Goal: Transaction & Acquisition: Purchase product/service

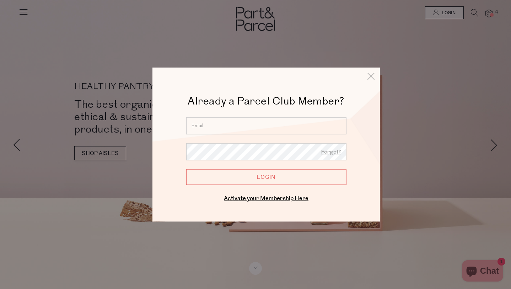
click at [210, 128] on input "email" at bounding box center [266, 125] width 160 height 17
type input "mahalia.mcdaniel@gmail.com"
click at [216, 142] on form "mahalia.mcdaniel@gmail.com Forgot? Login" at bounding box center [266, 151] width 160 height 68
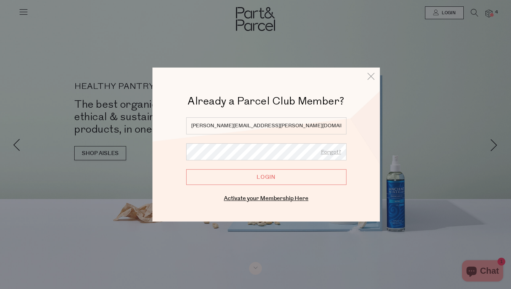
click at [186, 169] on input "Login" at bounding box center [266, 177] width 160 height 16
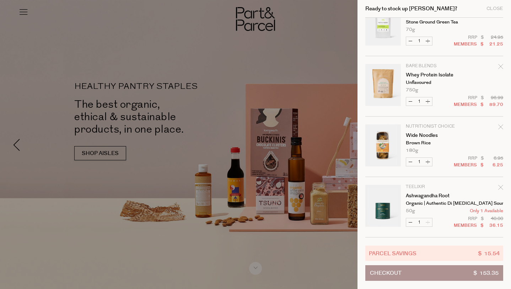
click at [269, 70] on div at bounding box center [255, 144] width 511 height 289
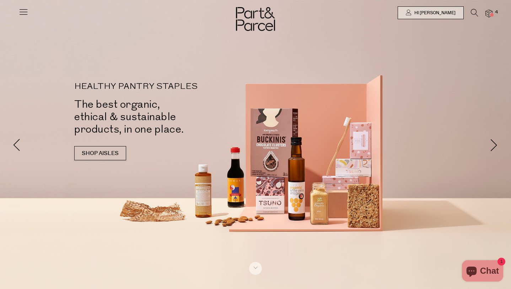
click at [473, 15] on icon at bounding box center [474, 13] width 7 height 8
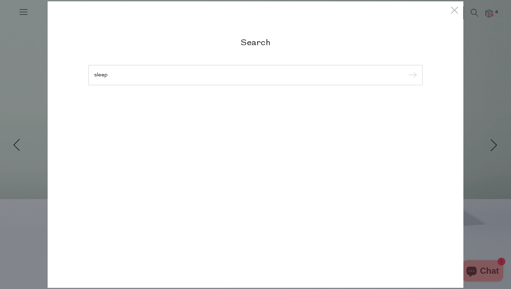
type input "sleep"
click at [406, 70] on input "submit" at bounding box center [411, 75] width 11 height 11
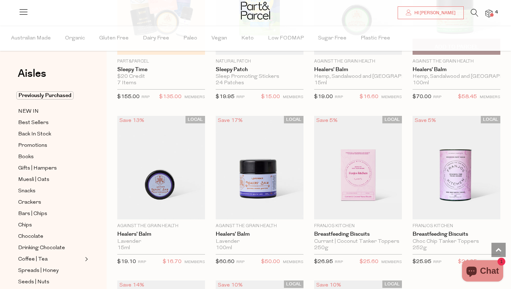
scroll to position [465, 0]
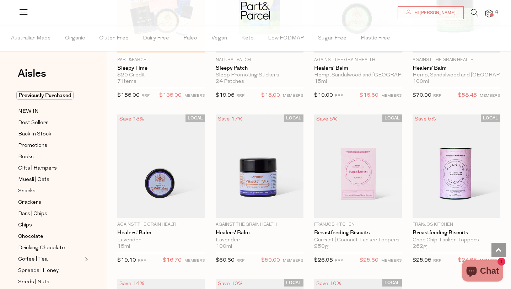
click at [489, 11] on img at bounding box center [488, 14] width 7 height 8
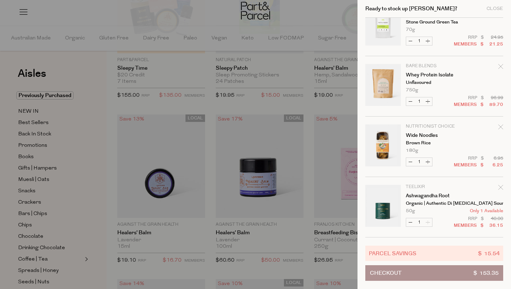
scroll to position [0, 0]
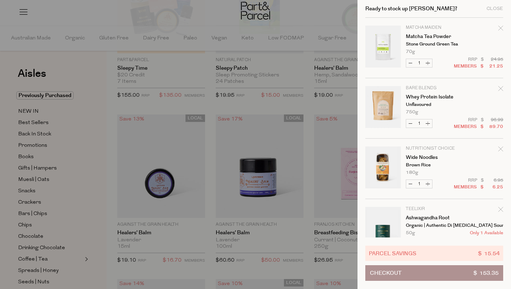
click at [246, 60] on div at bounding box center [255, 144] width 511 height 289
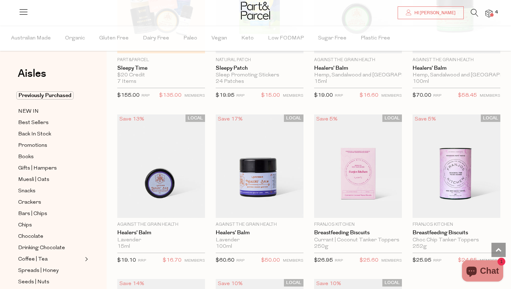
click at [475, 14] on icon at bounding box center [474, 13] width 7 height 8
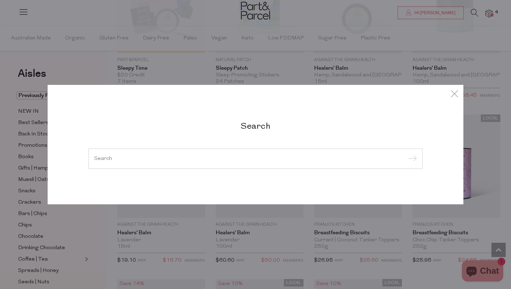
click at [135, 161] on div at bounding box center [255, 158] width 334 height 21
click at [97, 161] on div at bounding box center [255, 158] width 334 height 21
click at [102, 159] on input "search" at bounding box center [255, 158] width 322 height 5
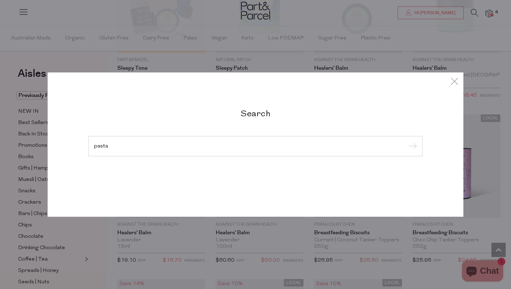
type input "pasta"
click at [406, 141] on input "submit" at bounding box center [411, 146] width 11 height 11
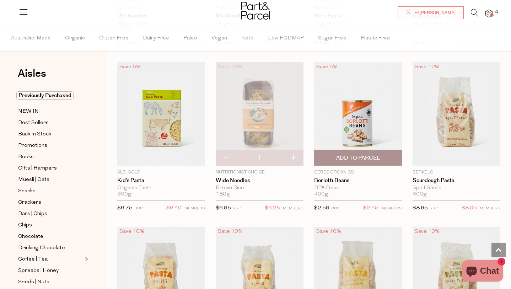
scroll to position [850, 0]
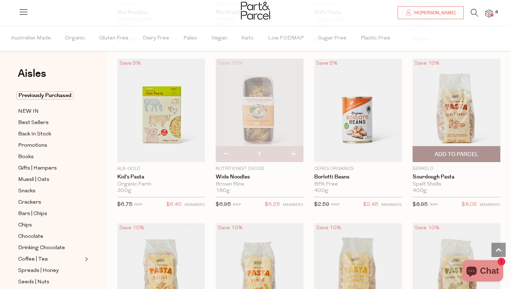
click at [458, 155] on span "Add To Parcel" at bounding box center [456, 154] width 44 height 7
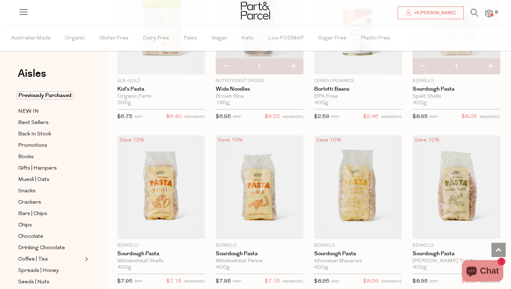
scroll to position [1005, 0]
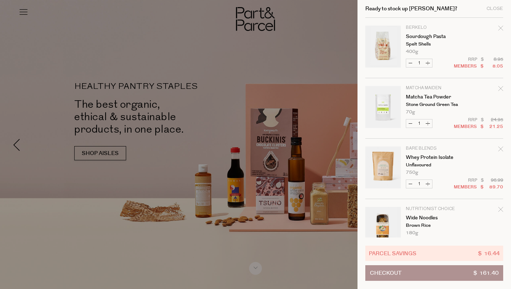
scroll to position [82, 0]
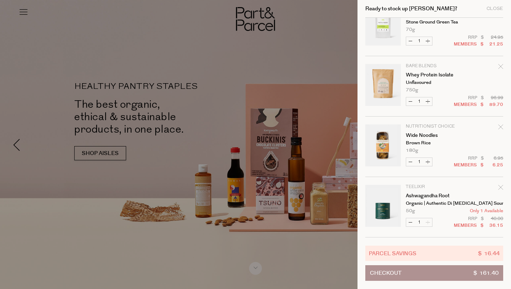
click at [500, 187] on icon "Remove Ashwagandha Root" at bounding box center [500, 187] width 5 height 5
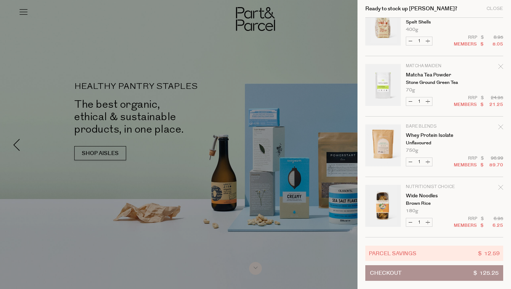
scroll to position [0, 0]
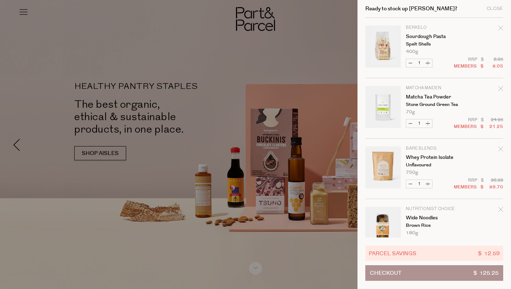
click at [409, 62] on button "Decrease Sourdough Pasta" at bounding box center [410, 63] width 9 height 8
type input "0"
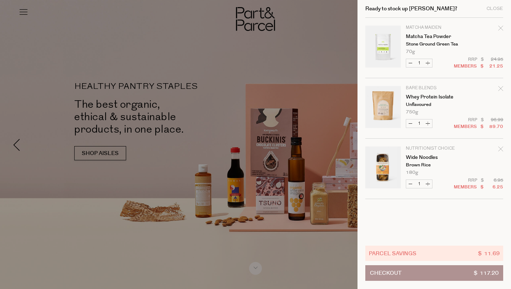
click at [312, 63] on div at bounding box center [255, 144] width 511 height 289
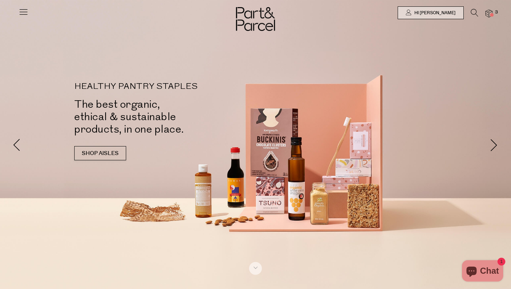
click at [474, 11] on icon at bounding box center [474, 13] width 7 height 8
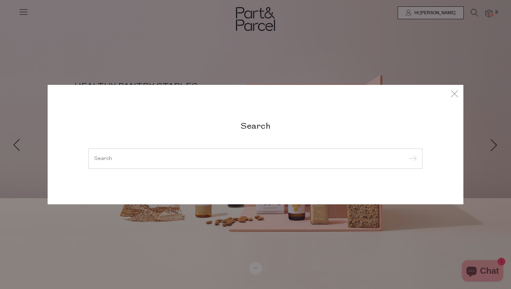
click at [145, 160] on input "search" at bounding box center [255, 158] width 322 height 5
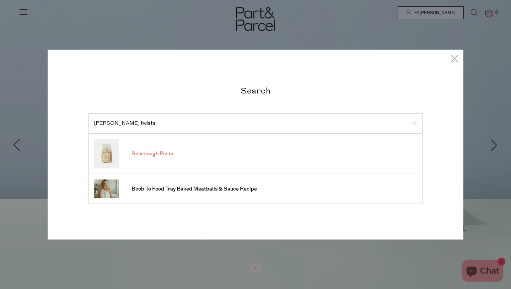
type input "emmer twists"
click at [146, 155] on span "Sourdough Pasta" at bounding box center [152, 153] width 42 height 7
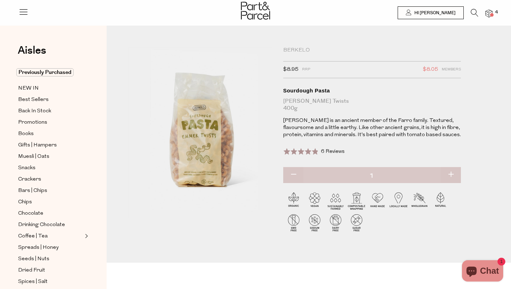
click at [473, 10] on icon at bounding box center [474, 13] width 7 height 8
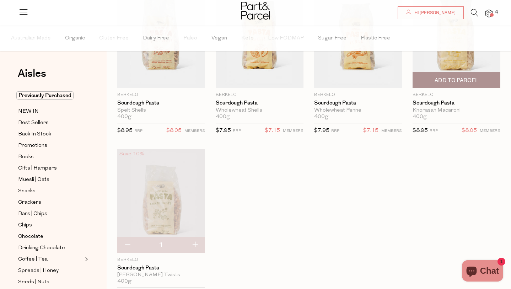
scroll to position [92, 0]
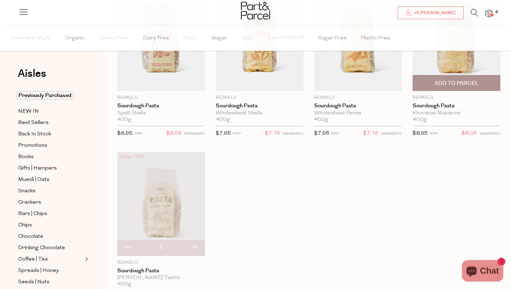
click at [473, 78] on span "Add To Parcel" at bounding box center [455, 82] width 83 height 15
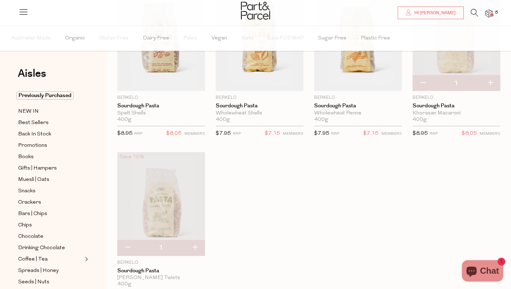
click at [474, 11] on icon at bounding box center [474, 13] width 7 height 8
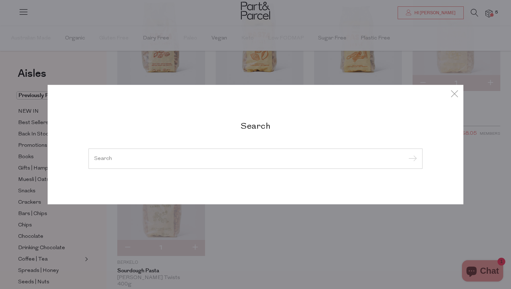
click at [119, 158] on input "search" at bounding box center [255, 158] width 322 height 5
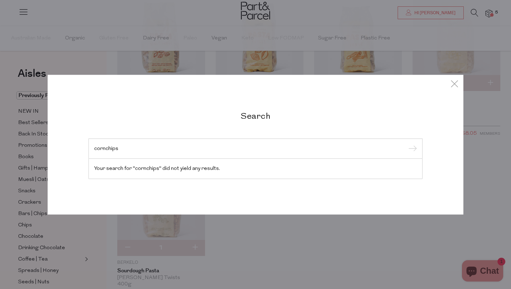
drag, startPoint x: 126, startPoint y: 146, endPoint x: 85, endPoint y: 146, distance: 41.9
click at [85, 146] on div "Search cornchips Your search for "cornchips" did not yield any results." at bounding box center [255, 144] width 344 height 69
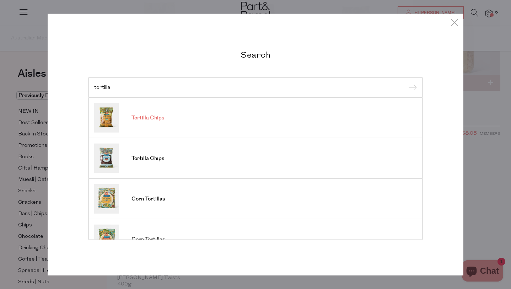
type input "tortilla"
click at [148, 121] on span "Tortilla Chips" at bounding box center [147, 117] width 33 height 7
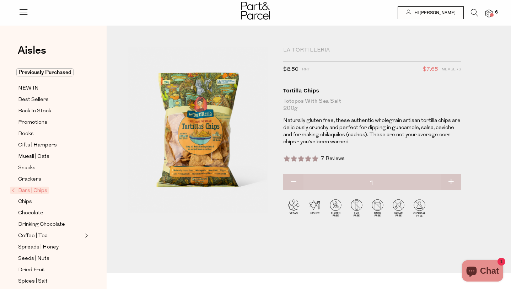
click at [486, 13] on img at bounding box center [488, 14] width 7 height 8
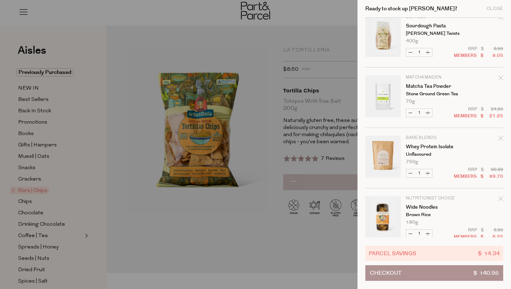
scroll to position [143, 0]
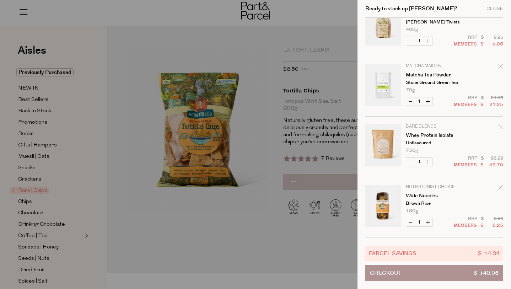
click at [174, 242] on div at bounding box center [255, 144] width 511 height 289
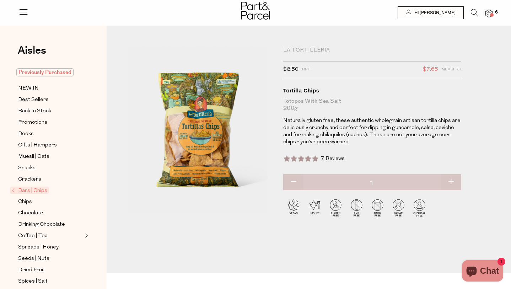
click at [40, 73] on span "Previously Purchased" at bounding box center [44, 72] width 57 height 8
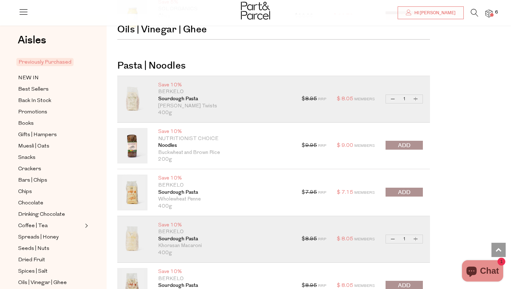
scroll to position [1186, 0]
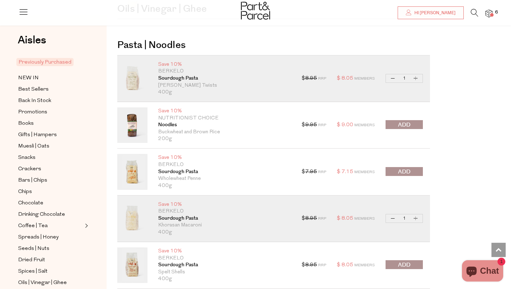
click at [398, 124] on span "submit" at bounding box center [404, 125] width 12 height 8
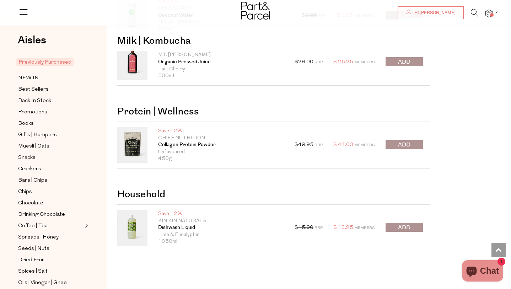
scroll to position [2400, 0]
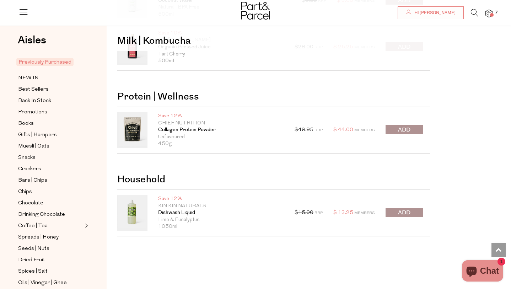
click at [491, 11] on img at bounding box center [488, 14] width 7 height 8
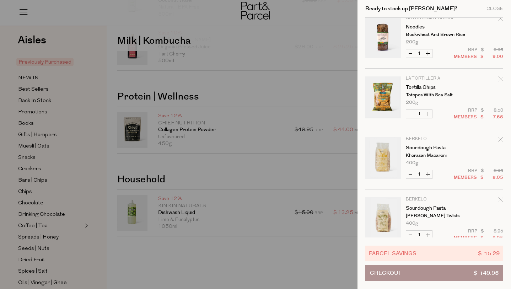
scroll to position [0, 0]
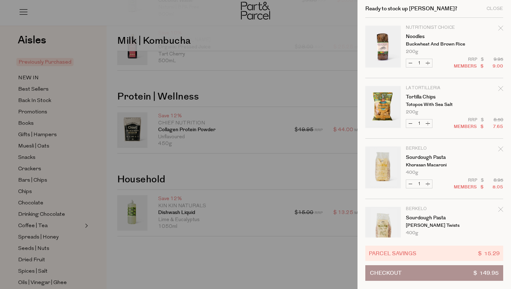
click at [427, 125] on button "Increase Tortilla Chips" at bounding box center [427, 123] width 9 height 8
type input "2"
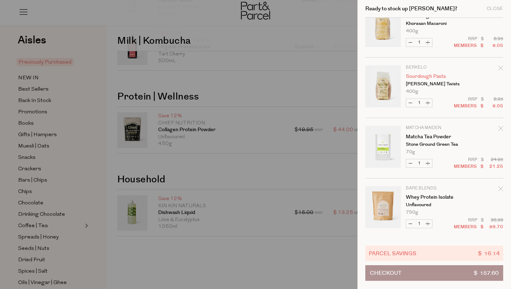
scroll to position [203, 0]
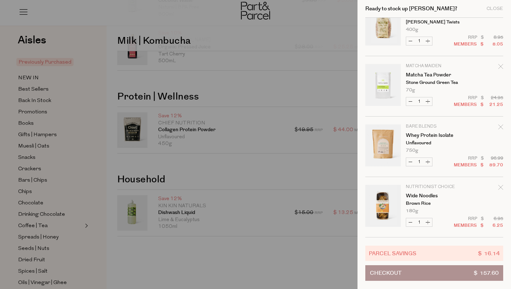
click at [318, 87] on div at bounding box center [255, 144] width 511 height 289
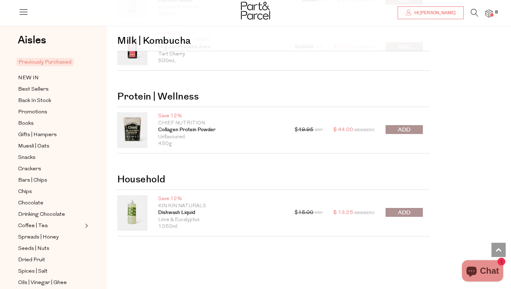
click at [474, 14] on icon at bounding box center [474, 13] width 7 height 8
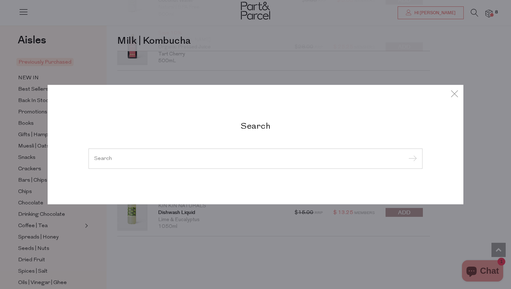
click at [115, 159] on input "search" at bounding box center [255, 158] width 322 height 5
click at [457, 94] on icon at bounding box center [454, 93] width 11 height 10
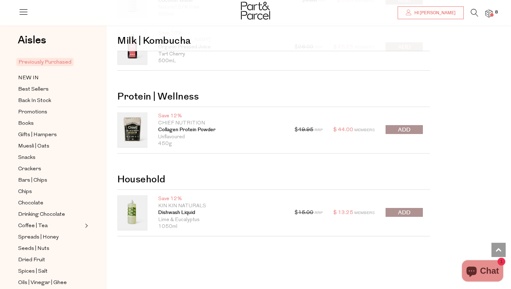
click at [472, 11] on icon at bounding box center [474, 13] width 7 height 8
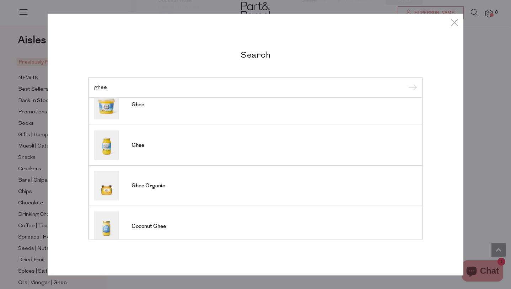
scroll to position [0, 0]
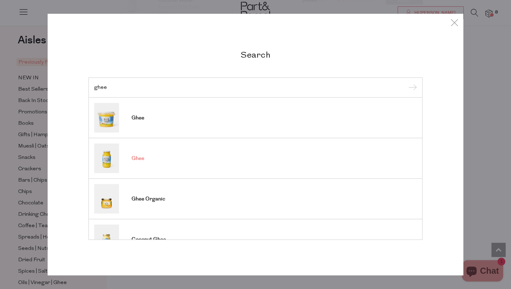
type input "ghee"
click at [140, 158] on span "Ghee" at bounding box center [137, 158] width 13 height 7
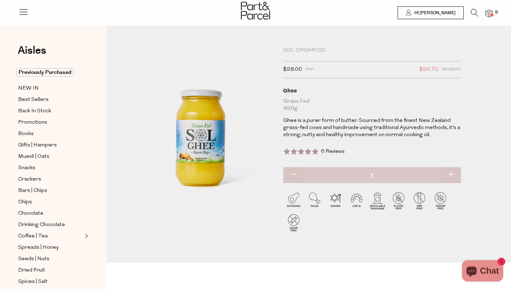
click at [490, 12] on img at bounding box center [488, 14] width 7 height 8
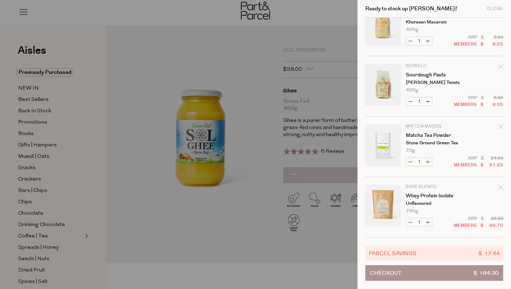
scroll to position [263, 0]
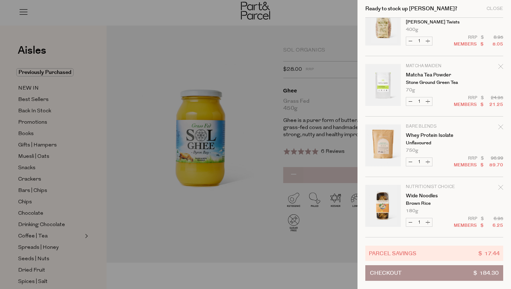
click at [417, 272] on button "Checkout $ 184.30" at bounding box center [434, 273] width 138 height 16
